Goal: Task Accomplishment & Management: Use online tool/utility

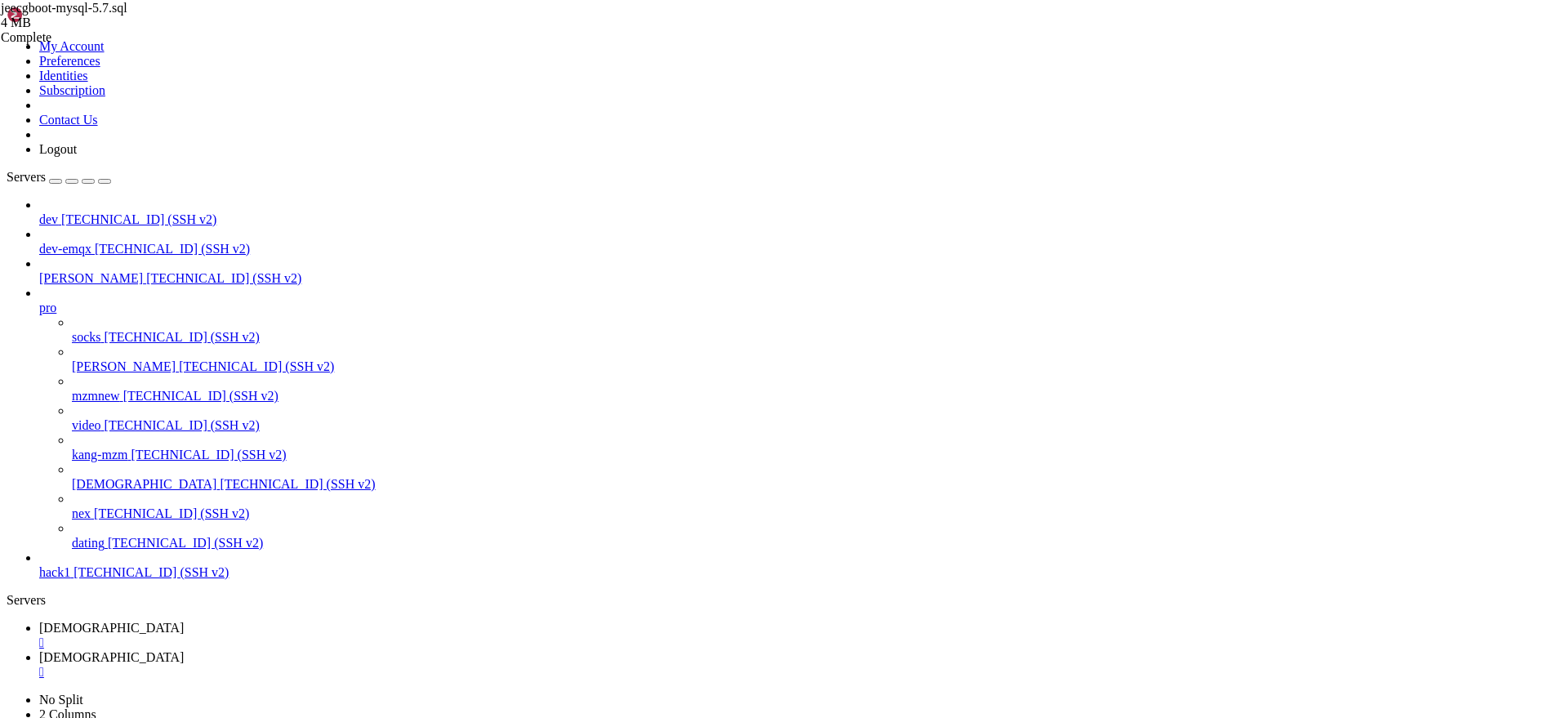
scroll to position [16, 3]
click at [110, 520] on span "[TECHNICAL_ID] (SSH v2)" at bounding box center [172, 513] width 155 height 14
click at [397, 665] on div "" at bounding box center [800, 671] width 1522 height 15
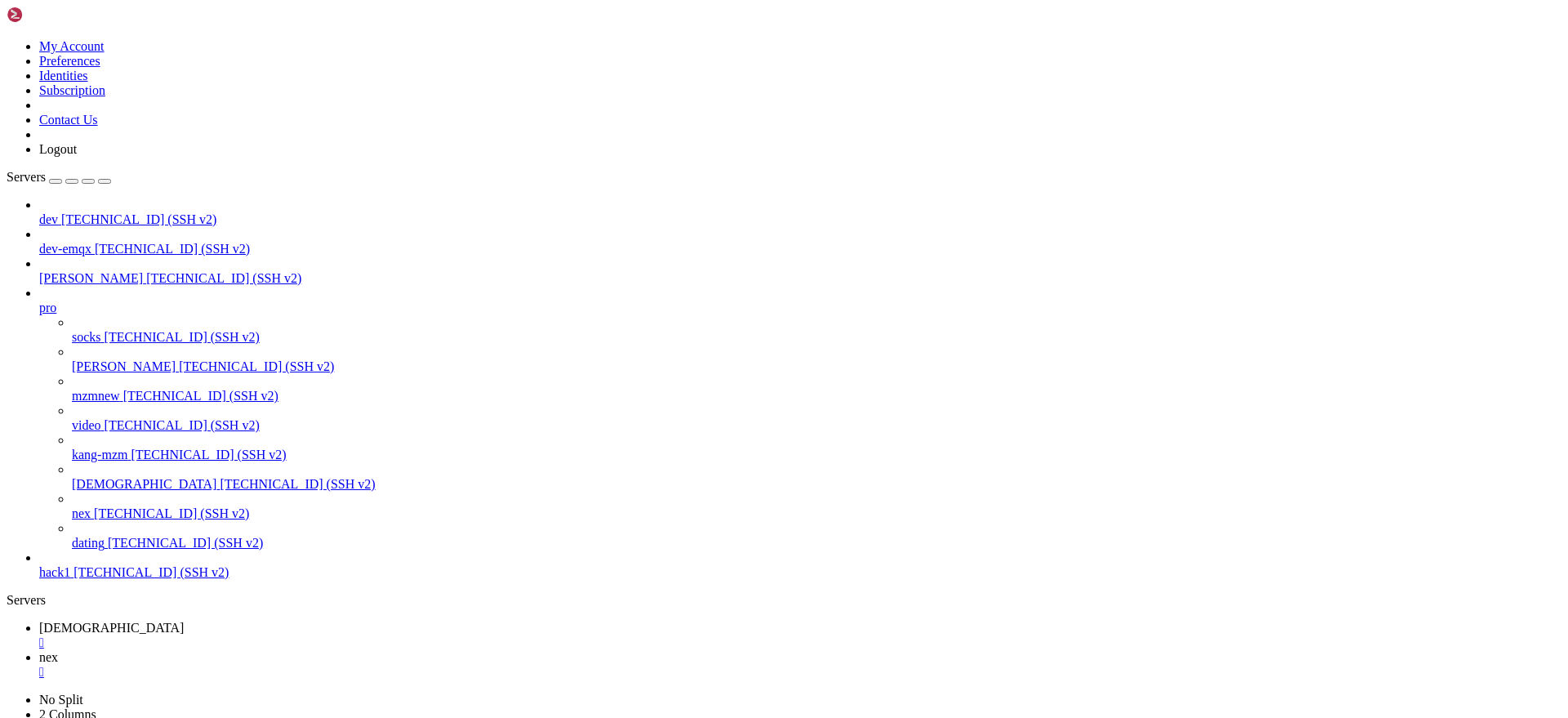
click at [294, 635] on div "" at bounding box center [800, 642] width 1522 height 15
drag, startPoint x: 408, startPoint y: 1393, endPoint x: 14, endPoint y: 1399, distance: 394.0
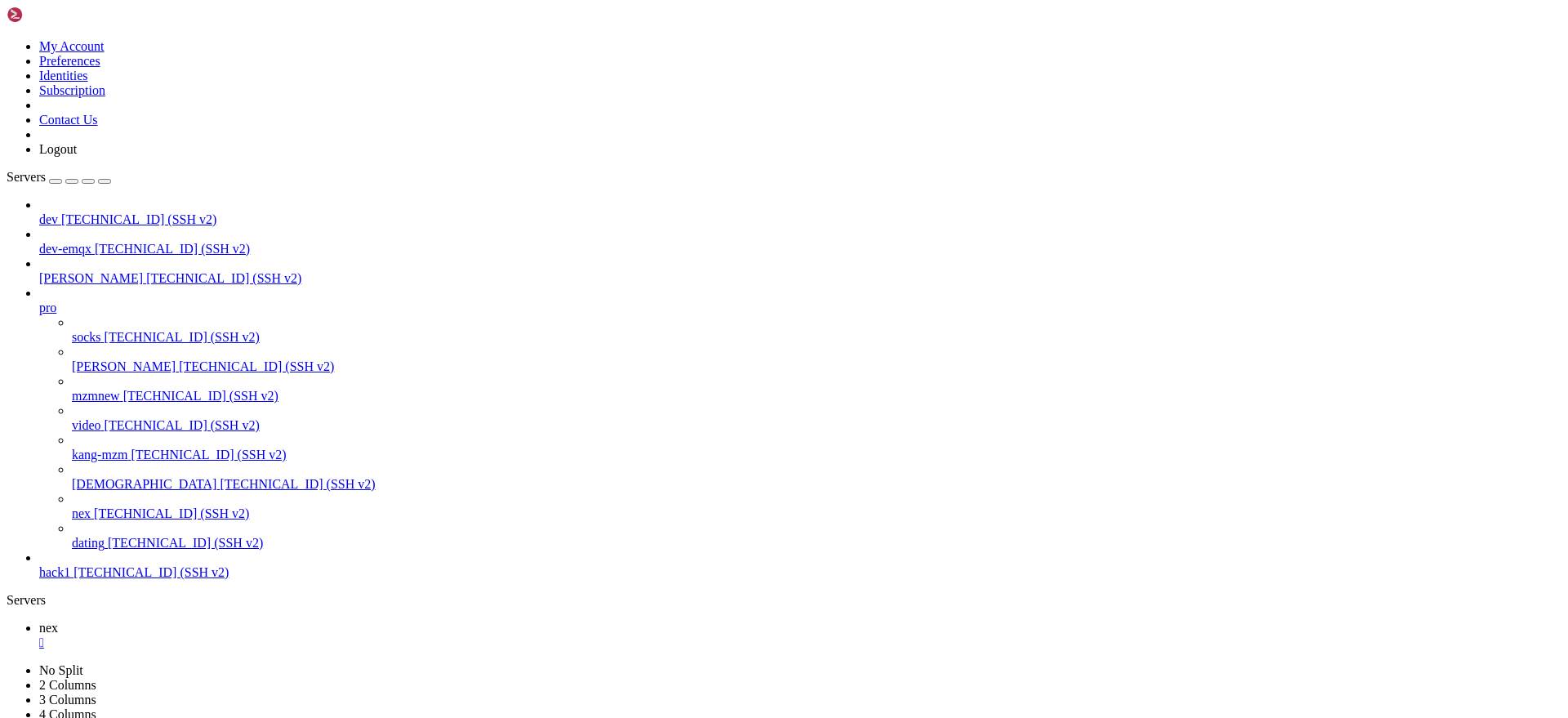
click at [130, 458] on span "[TECHNICAL_ID] (SSH v2)" at bounding box center [208, 455] width 155 height 14
click at [377, 665] on div "" at bounding box center [800, 671] width 1522 height 15
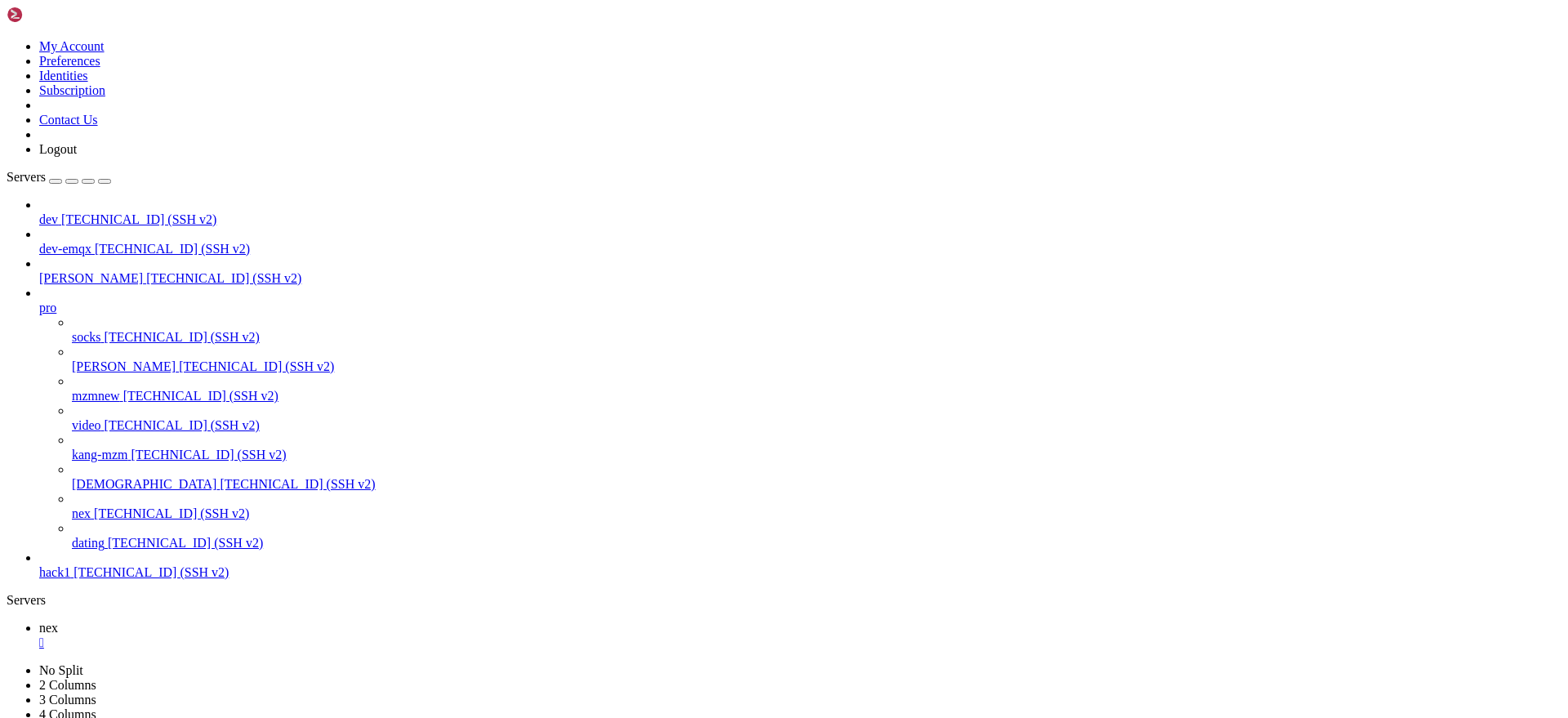
click at [267, 635] on div "" at bounding box center [800, 642] width 1522 height 15
click at [130, 448] on link "kang-mzm [TECHNICAL_ID] (SSH v2)" at bounding box center [816, 455] width 1489 height 15
click at [306, 635] on div "" at bounding box center [800, 642] width 1522 height 15
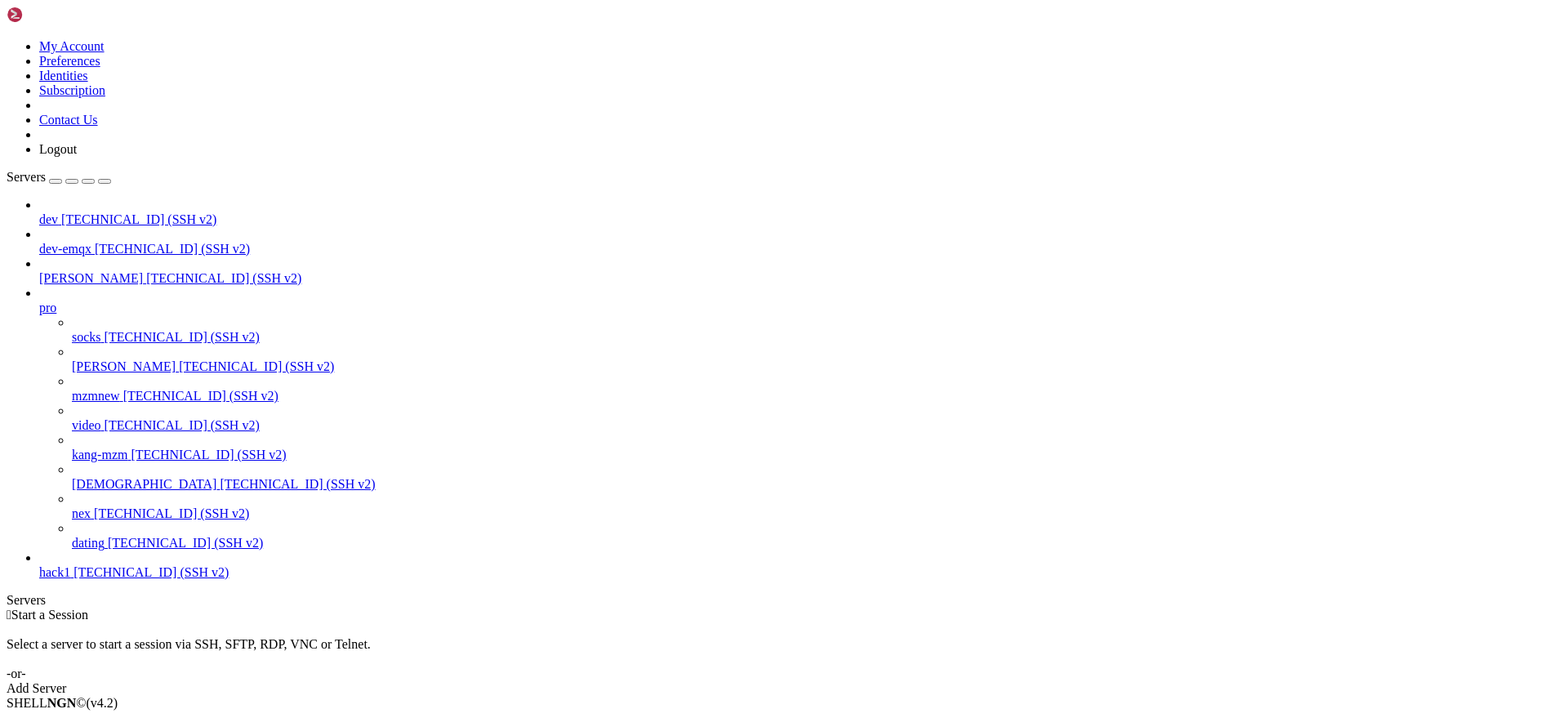
click at [119, 521] on link "nex [TECHNICAL_ID] (SSH v2)" at bounding box center [816, 513] width 1489 height 15
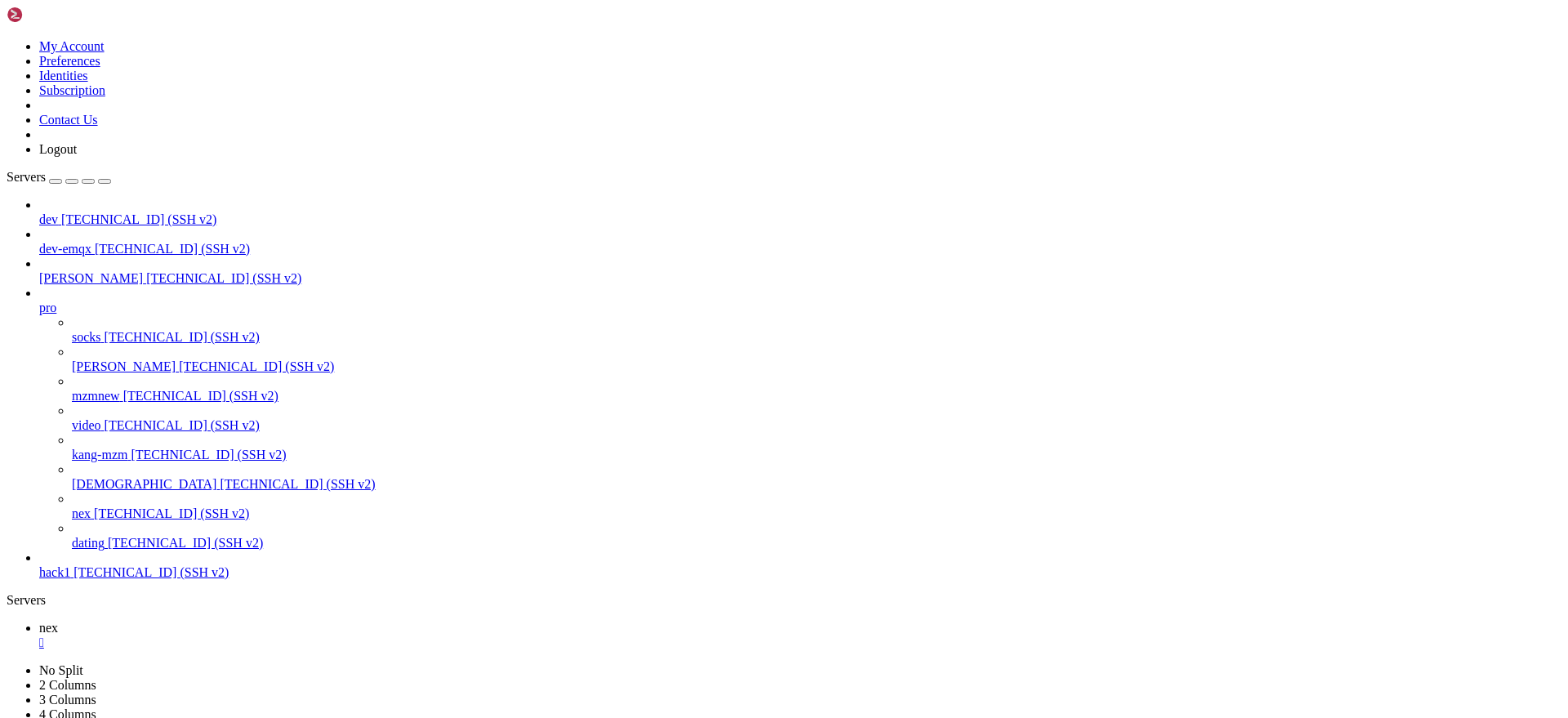
scroll to position [407, 0]
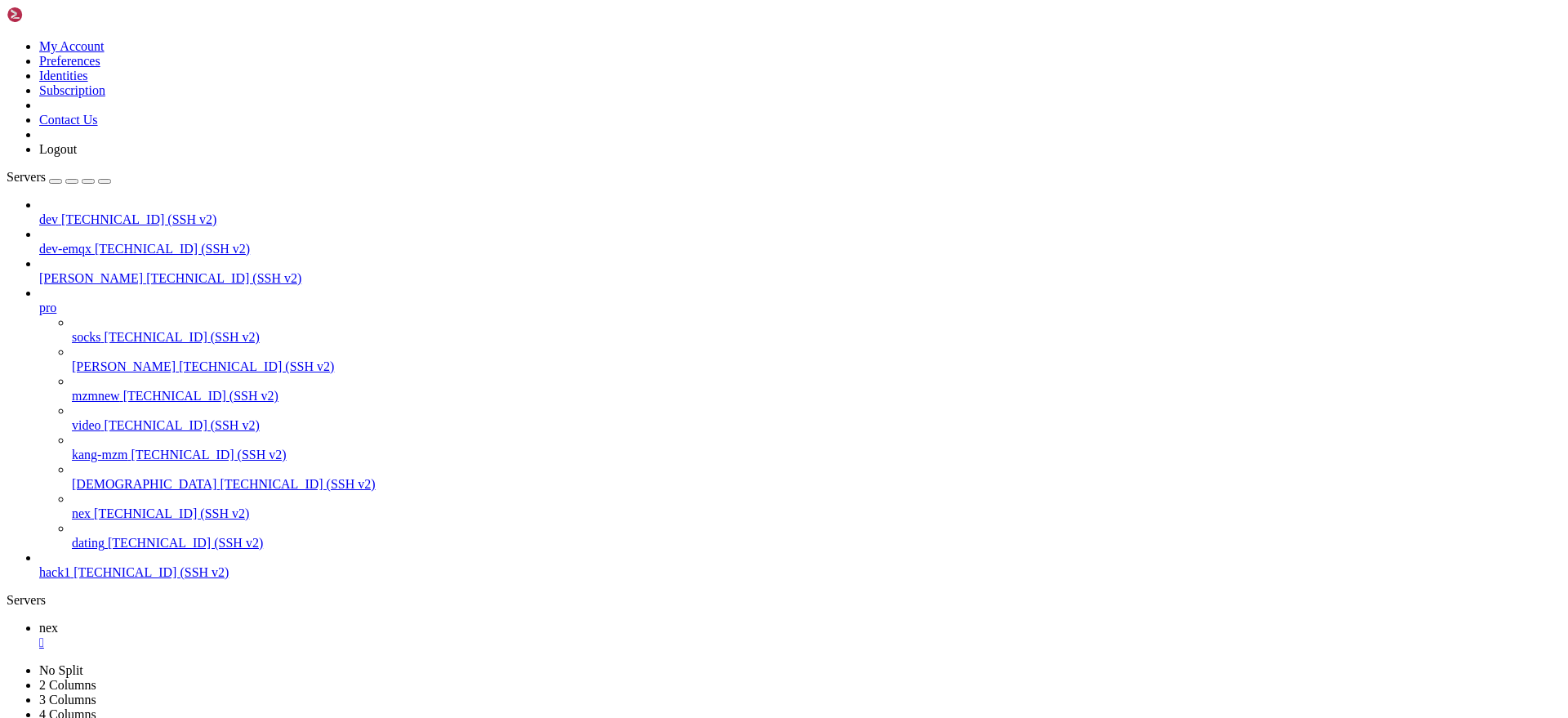
drag, startPoint x: 138, startPoint y: 1344, endPoint x: 299, endPoint y: 1346, distance: 161.0
copy span "pocx-Highlights-8d6cc546"
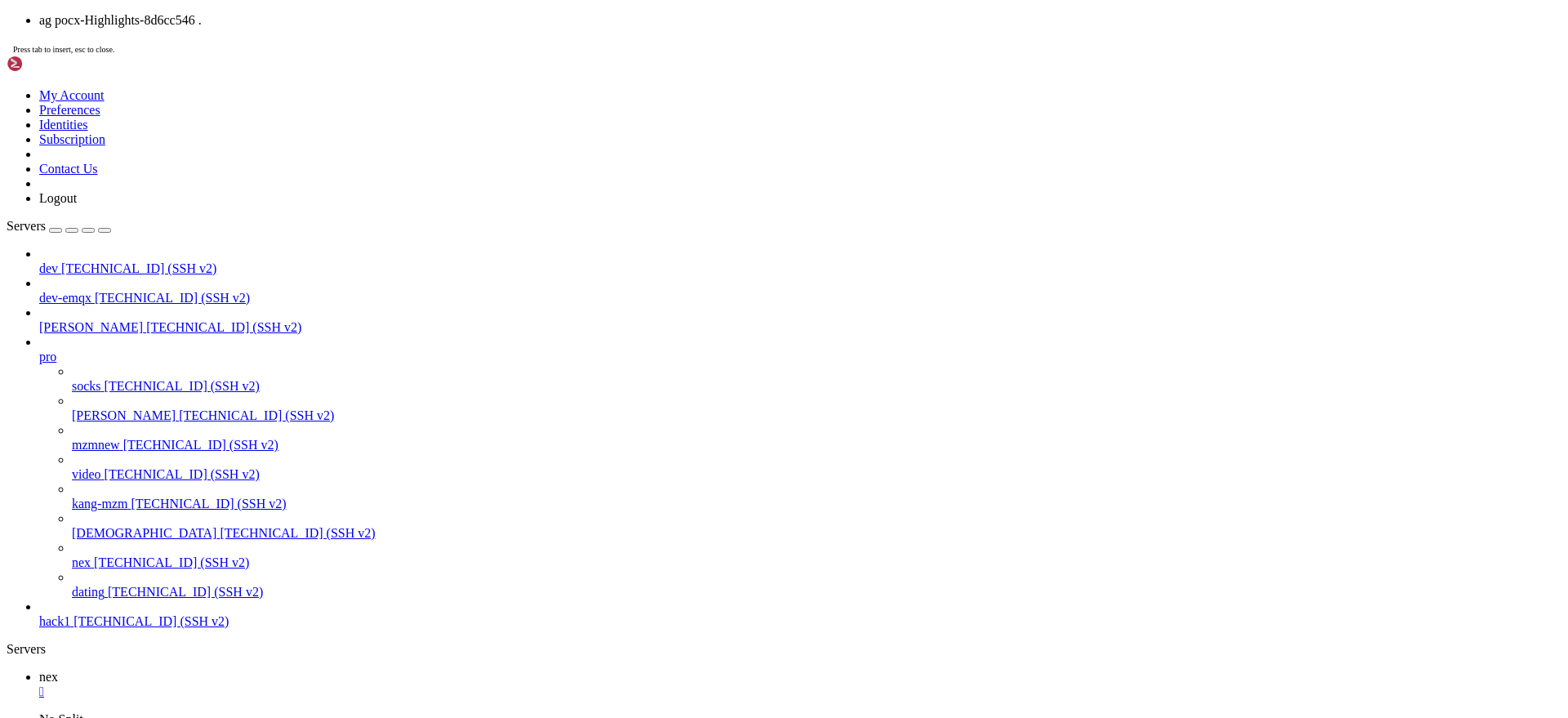
copy x-row "dist/ assets/ video/pocx-Highlights-8d6cc546.mp4"
drag, startPoint x: 561, startPoint y: 1378, endPoint x: 225, endPoint y: 1394, distance: 336.4
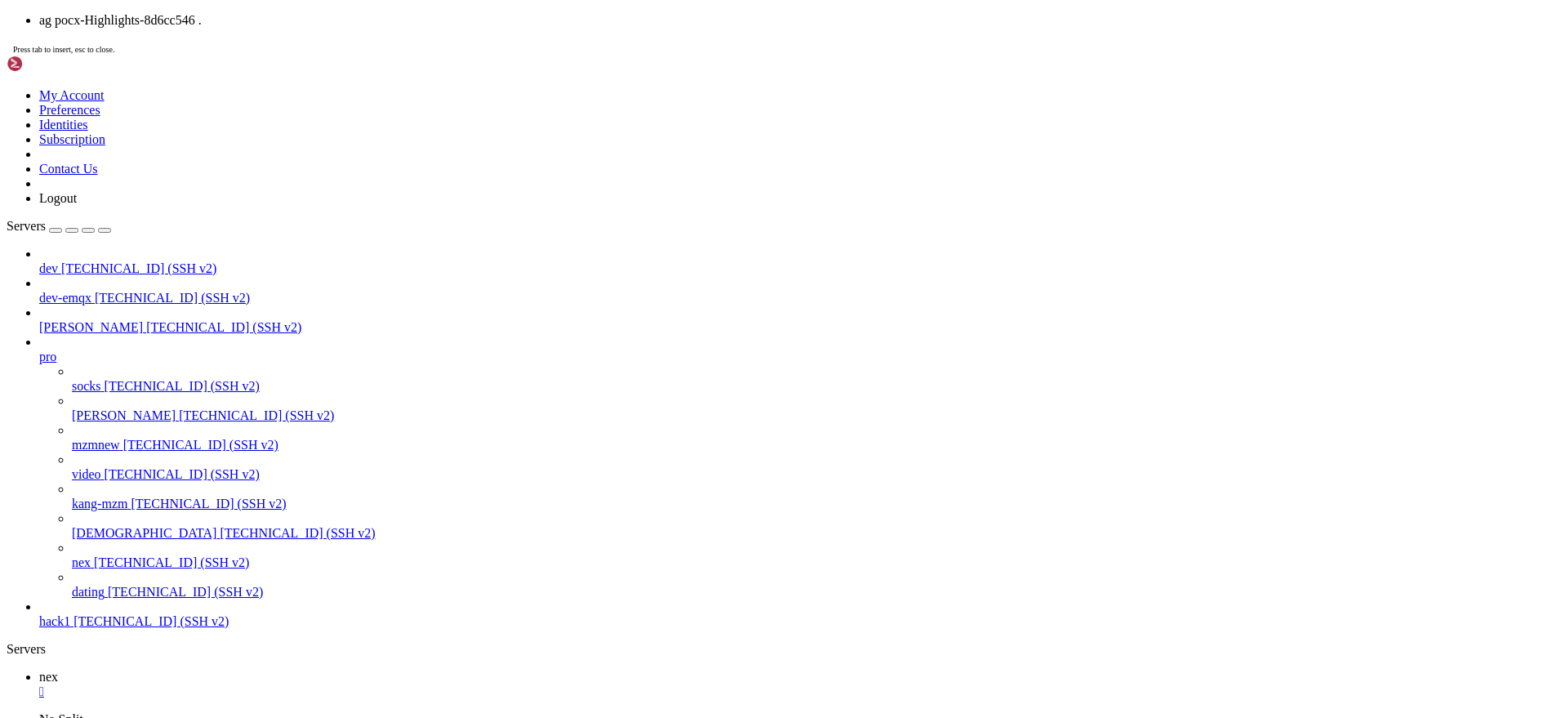
drag, startPoint x: 172, startPoint y: 1381, endPoint x: 238, endPoint y: 1382, distance: 66.0
copy span "Highlights"
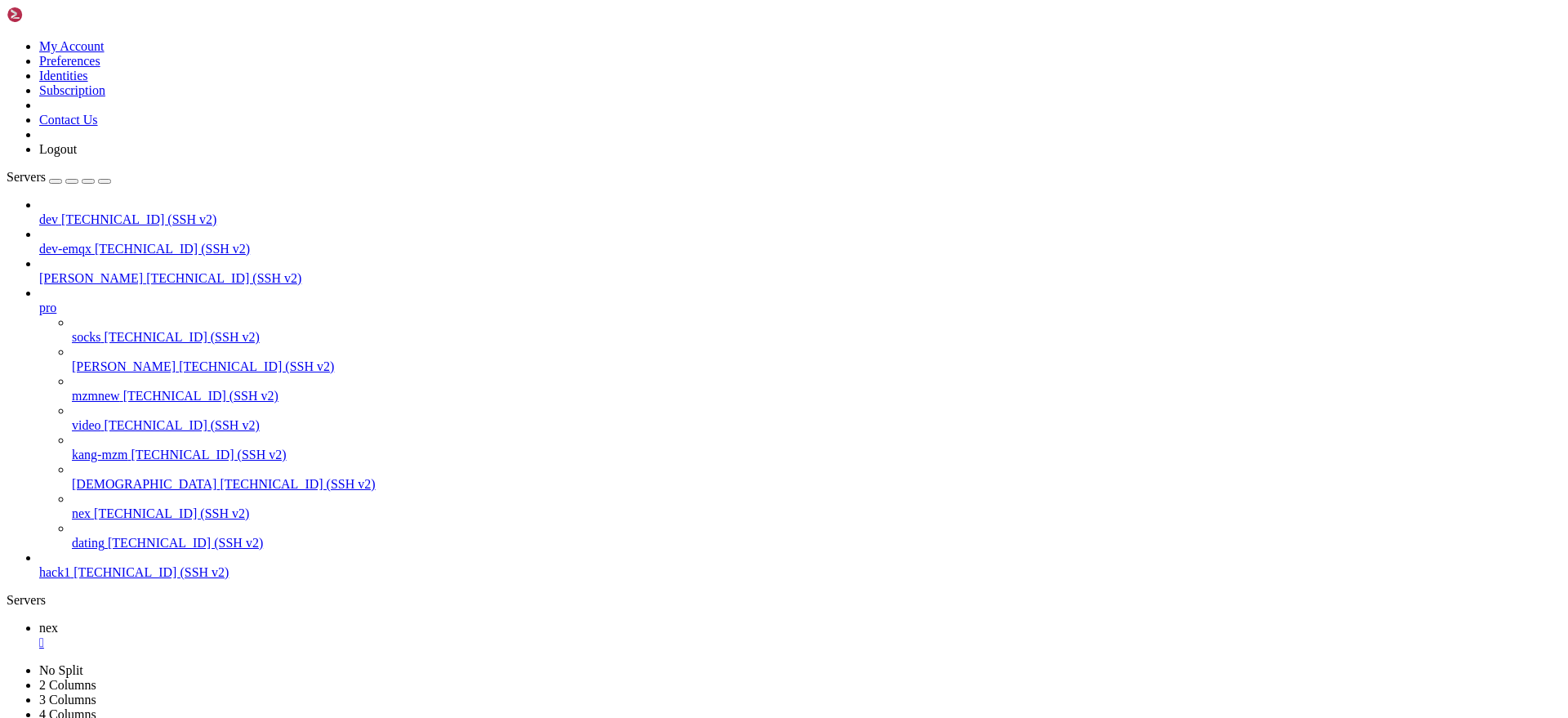
scroll to position [2676, 0]
drag, startPoint x: 88, startPoint y: 1439, endPoint x: 581, endPoint y: 1431, distance: 493.1
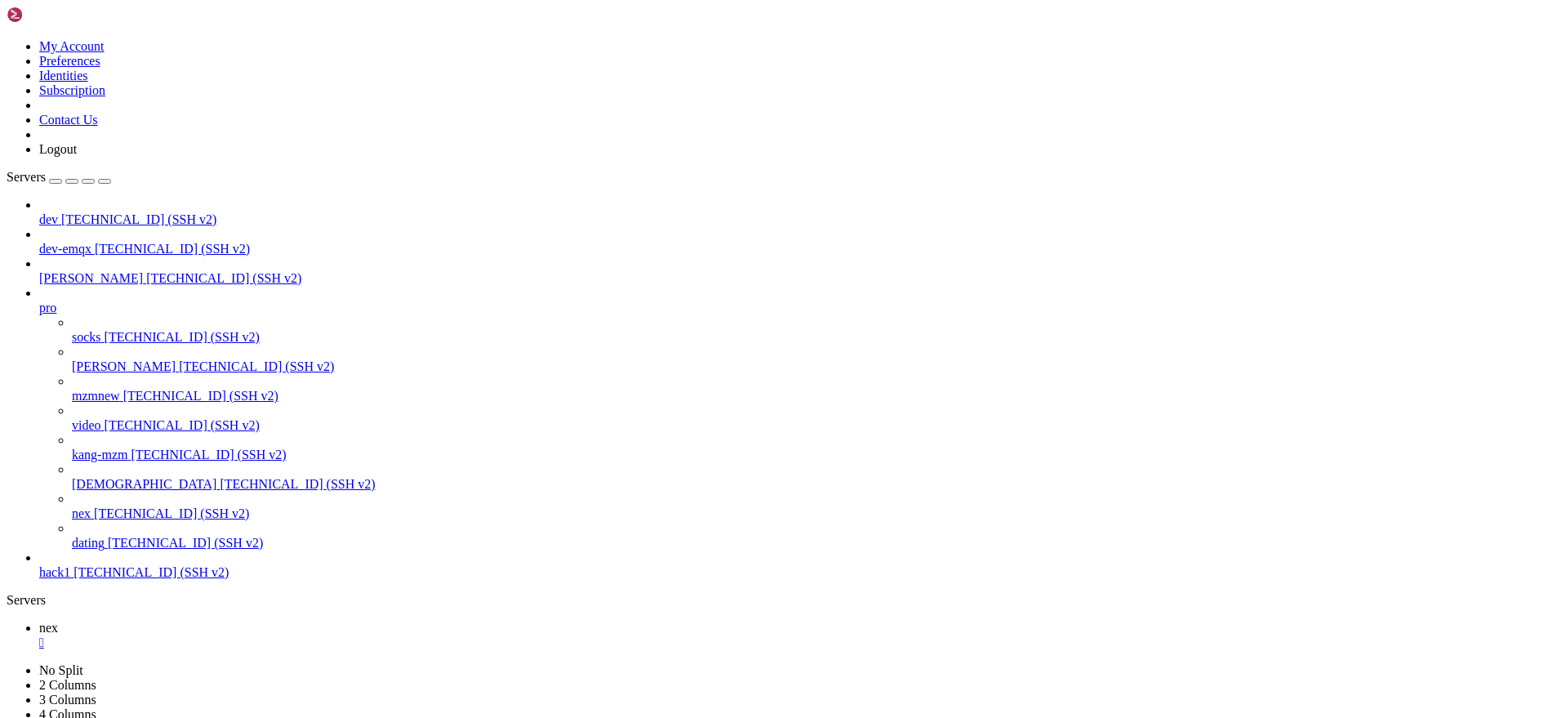
scroll to position [5822, 0]
drag, startPoint x: 553, startPoint y: 1391, endPoint x: 554, endPoint y: 1382, distance: 9.1
